Goal: Information Seeking & Learning: Check status

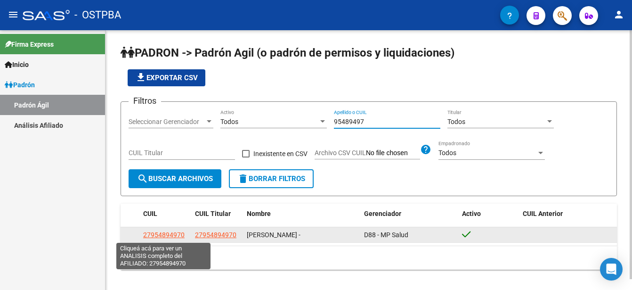
type input "95489497"
click at [169, 234] on span "27954894970" at bounding box center [163, 235] width 41 height 8
type textarea "27954894970"
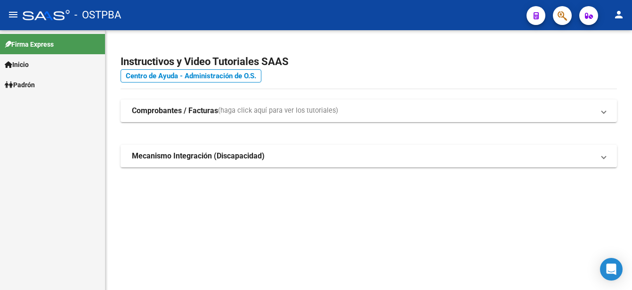
click at [54, 82] on link "Padrón" at bounding box center [52, 84] width 105 height 20
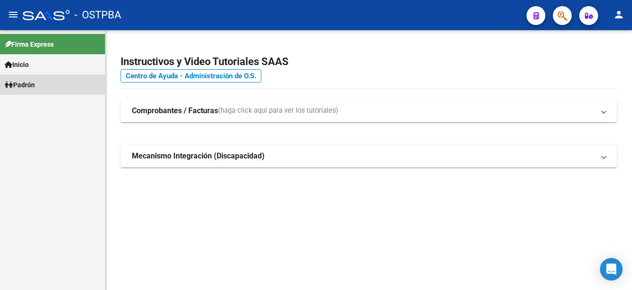
click at [54, 82] on link "Padrón" at bounding box center [52, 84] width 105 height 20
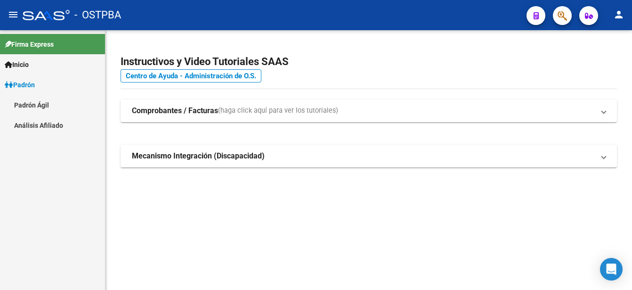
click at [46, 103] on link "Padrón Ágil" at bounding box center [52, 105] width 105 height 20
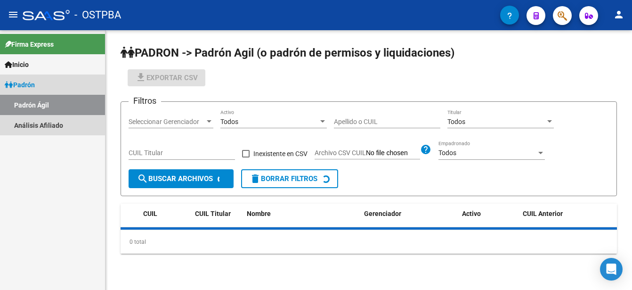
click at [46, 103] on link "Padrón Ágil" at bounding box center [52, 105] width 105 height 20
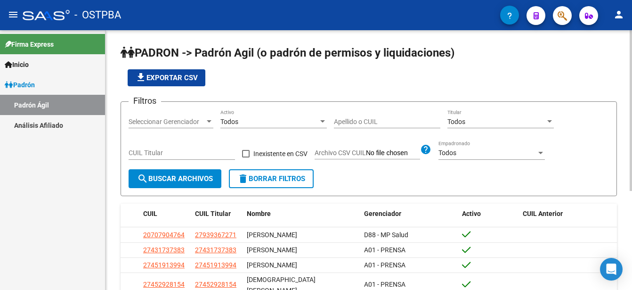
click at [334, 121] on input "Apellido o CUIL" at bounding box center [387, 122] width 106 height 8
